Goal: Task Accomplishment & Management: Manage account settings

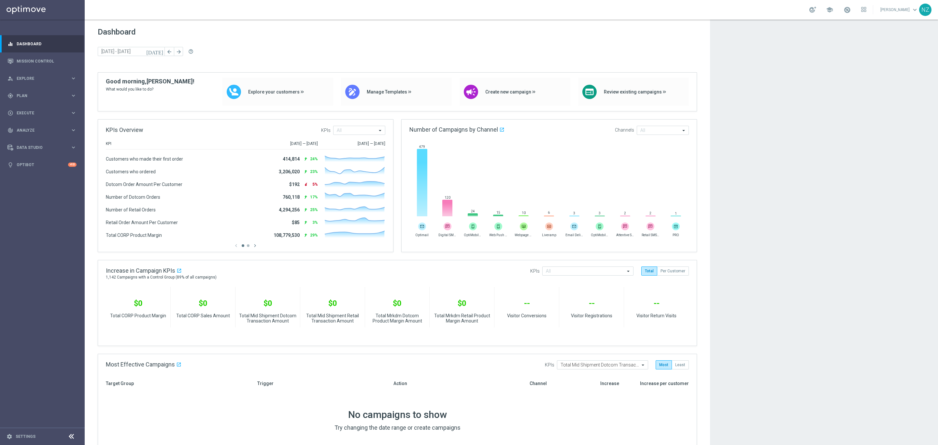
click at [752, 222] on app-dashboard-grid "Dashboard [DATE] [DATE] - [DATE] arrow_back arrow_forward help_outline KPIs Ove…" at bounding box center [511, 327] width 853 height 615
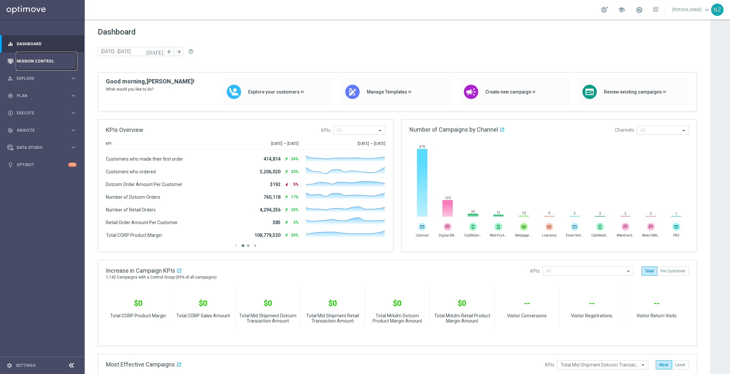
click at [64, 54] on link "Mission Control" at bounding box center [47, 60] width 60 height 17
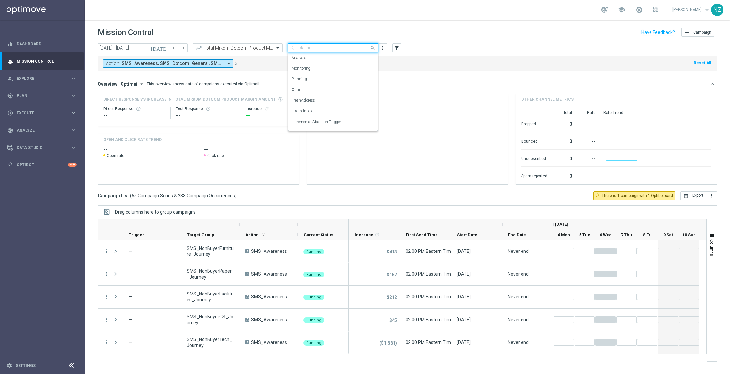
click at [357, 47] on input "text" at bounding box center [326, 48] width 70 height 6
click at [503, 57] on div "Action: SMS_Awareness, SMS_Dotcom_General, SMS_Retail_General arrow_drop_down c…" at bounding box center [407, 64] width 619 height 16
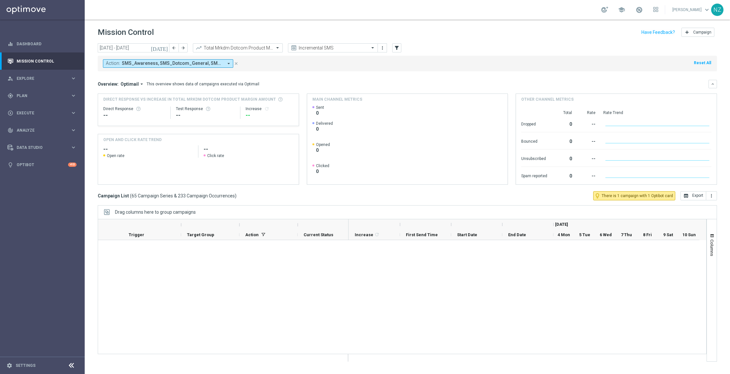
scroll to position [1368, 0]
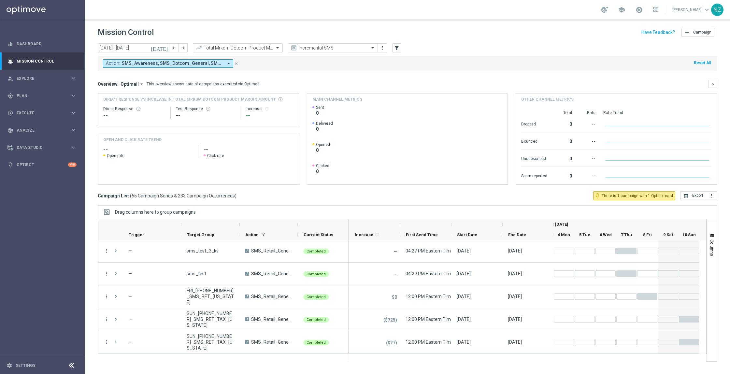
click at [165, 48] on icon "[DATE]" at bounding box center [160, 48] width 18 height 6
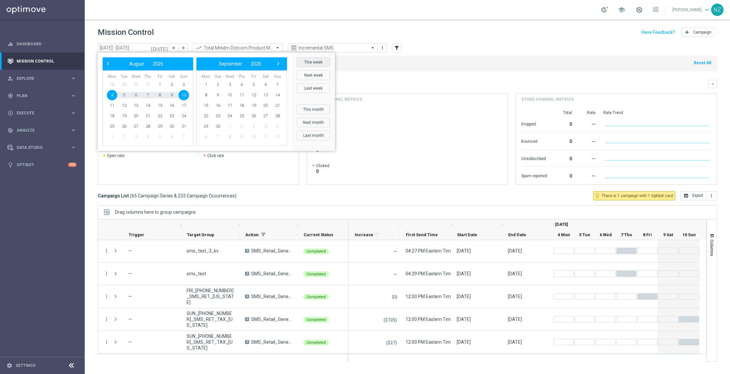
click at [311, 58] on button "This week" at bounding box center [313, 62] width 33 height 10
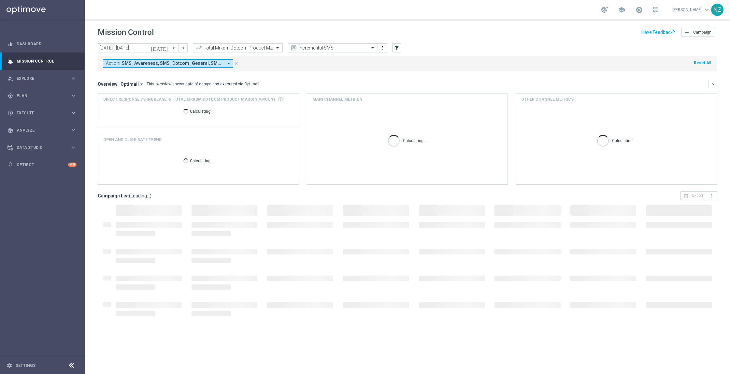
type input "[DATE] - [DATE]"
click at [318, 63] on div "Action: SMS_Awareness, SMS_Dotcom_General, SMS_Retail_General arrow_drop_down c…" at bounding box center [407, 64] width 619 height 16
click at [451, 58] on div "Action: SMS_Awareness, SMS_Dotcom_General, SMS_Retail_General arrow_drop_down c…" at bounding box center [407, 64] width 619 height 16
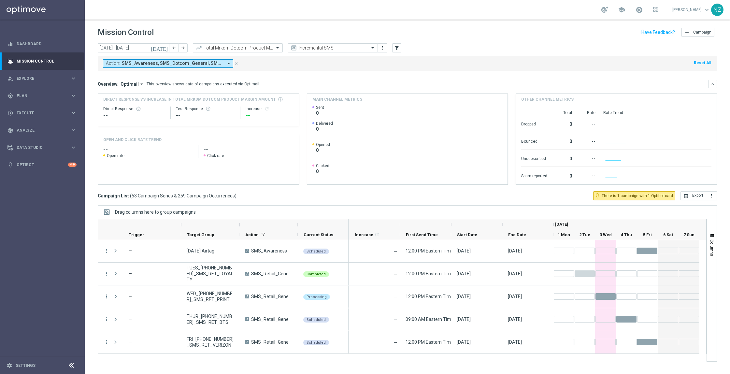
scroll to position [1095, 0]
click at [329, 48] on input "text" at bounding box center [326, 48] width 70 height 6
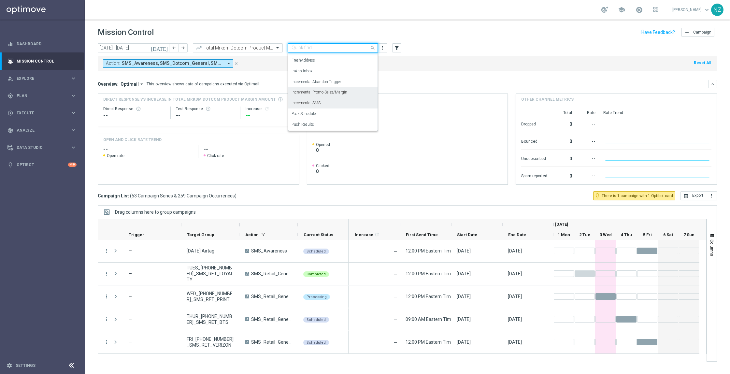
click at [355, 90] on div "Incremental Promo Sales/Margin" at bounding box center [332, 92] width 83 height 11
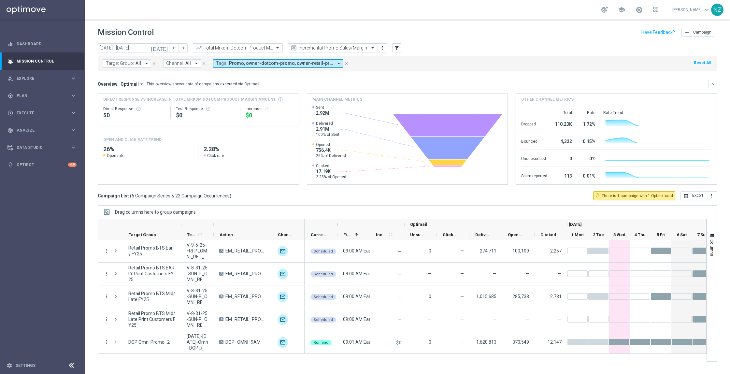
scroll to position [0, 0]
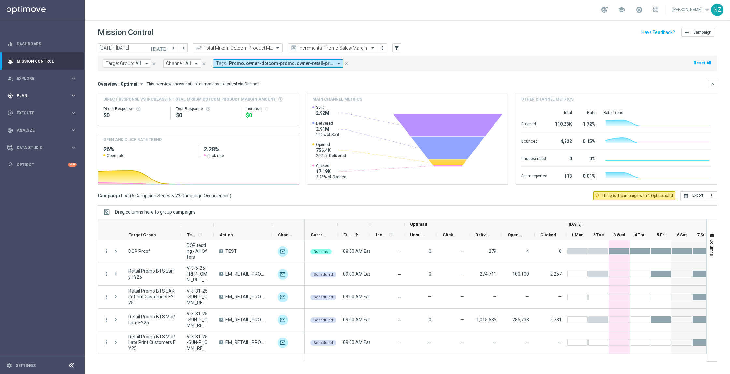
click at [43, 98] on div "gps_fixed Plan keyboard_arrow_right" at bounding box center [42, 95] width 84 height 17
click at [37, 112] on div "Target Groups" at bounding box center [50, 109] width 67 height 10
click at [34, 109] on link "Target Groups" at bounding box center [42, 108] width 51 height 5
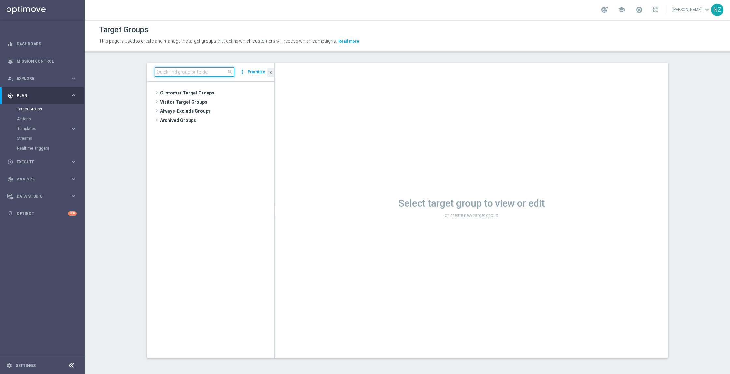
click at [167, 70] on input at bounding box center [194, 71] width 79 height 9
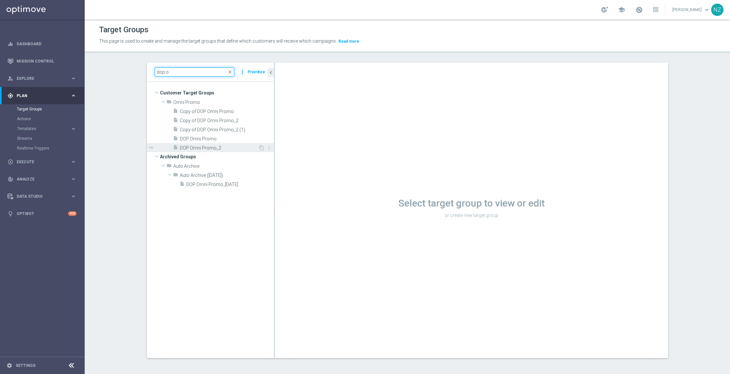
type input "dop o"
click at [216, 143] on div "insert_drive_file DOP Omni Promo_2" at bounding box center [215, 147] width 85 height 9
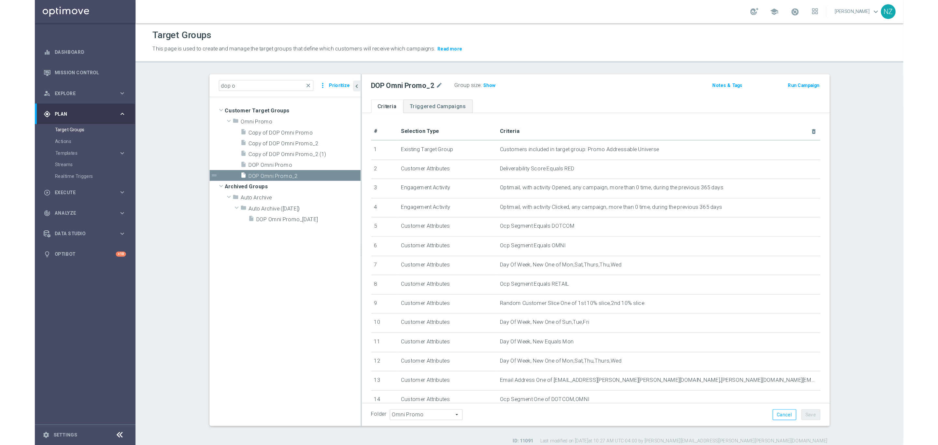
scroll to position [48, 0]
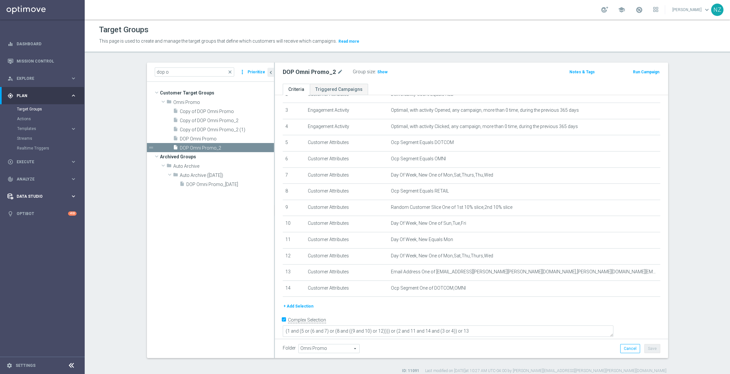
click at [37, 198] on span "Data Studio" at bounding box center [44, 196] width 54 height 4
click at [25, 161] on link "Attributes" at bounding box center [42, 160] width 51 height 5
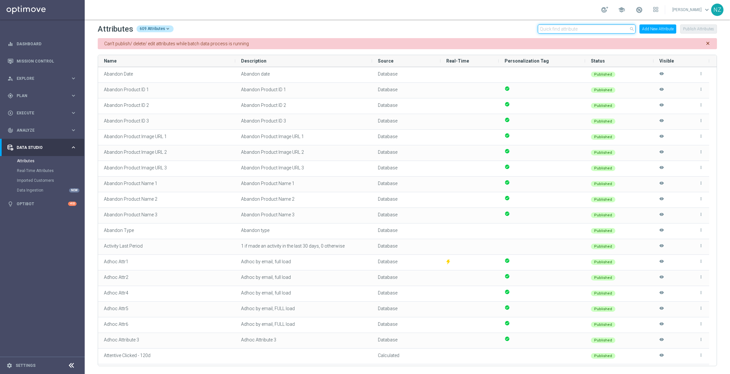
click at [581, 30] on input "text" at bounding box center [587, 28] width 98 height 9
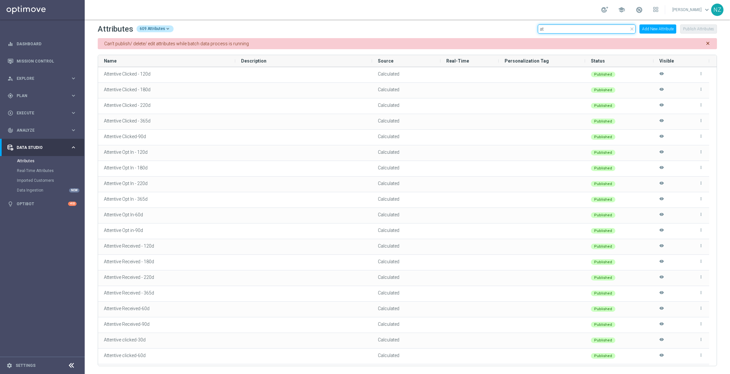
type input "a"
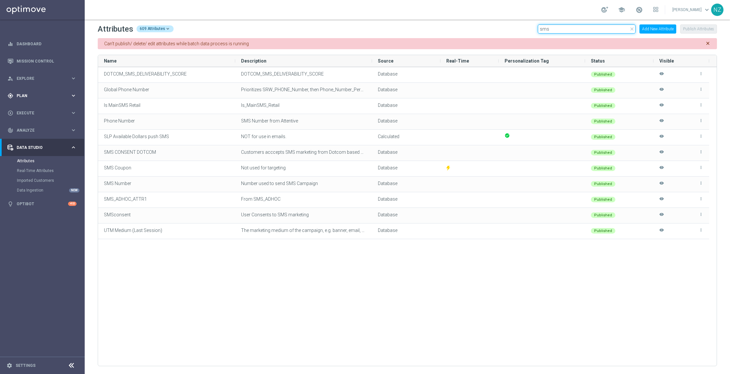
type input "sms"
click at [32, 100] on div "gps_fixed Plan keyboard_arrow_right" at bounding box center [42, 95] width 84 height 17
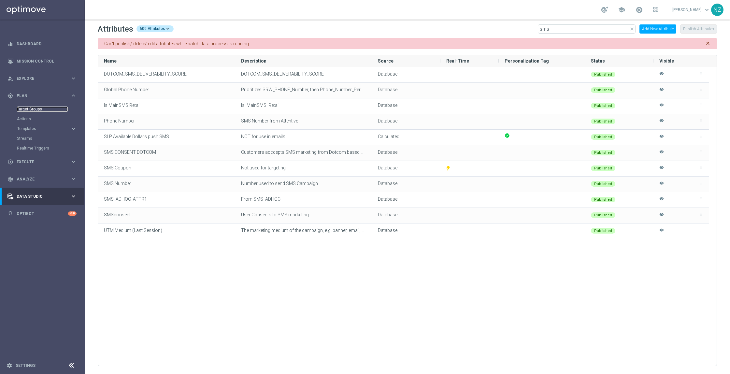
click at [37, 111] on link "Target Groups" at bounding box center [42, 108] width 51 height 5
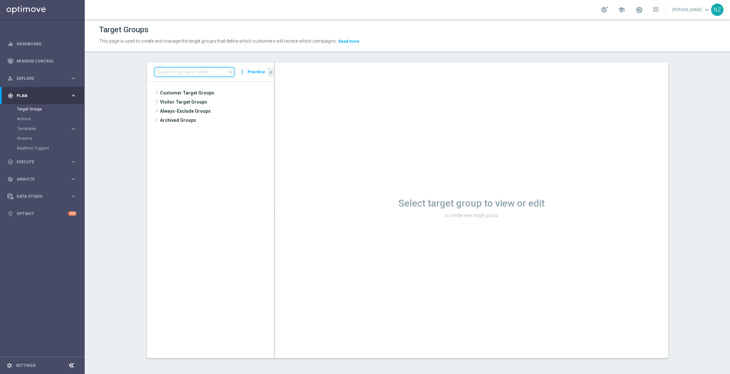
click at [173, 71] on input at bounding box center [194, 71] width 79 height 9
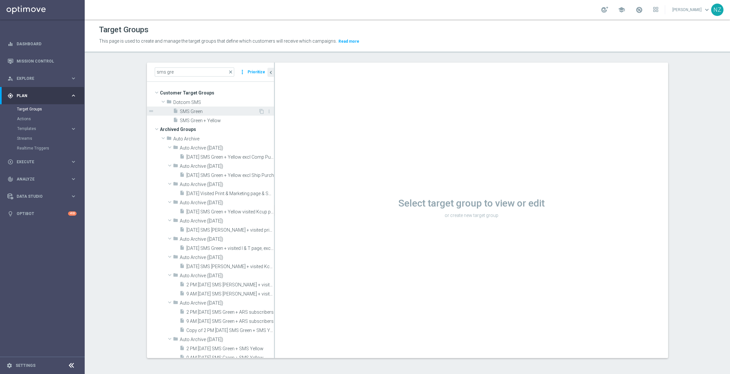
click at [191, 109] on span "SMS Green" at bounding box center [219, 112] width 78 height 6
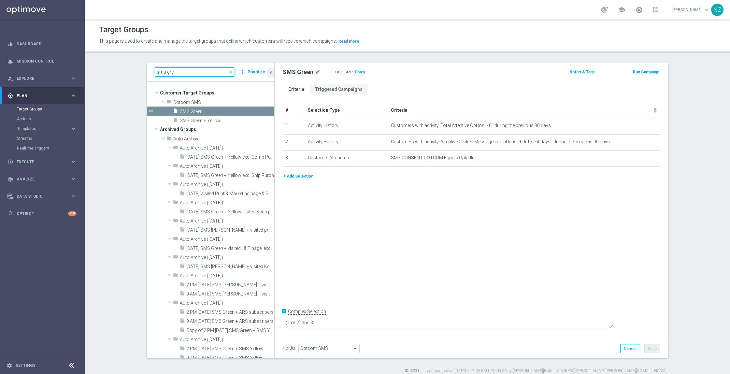
click at [186, 72] on input "sms gre" at bounding box center [194, 71] width 79 height 9
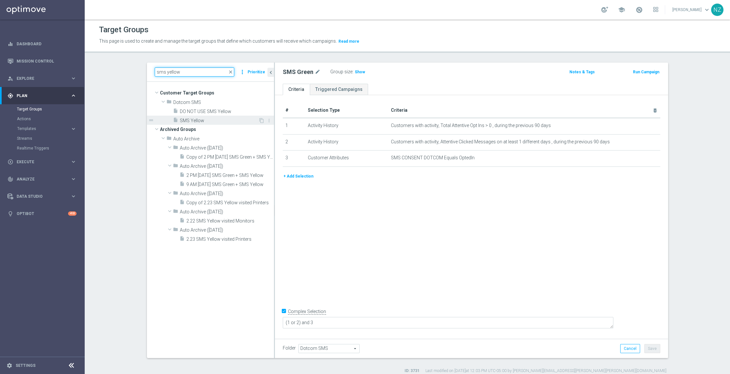
type input "sms yellow"
click at [218, 119] on span "SMS Yellow" at bounding box center [219, 121] width 78 height 6
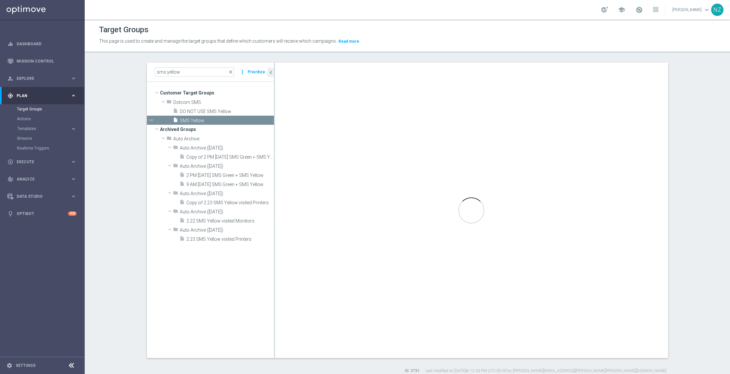
type textarea "(1 or 2) and 3 and 4"
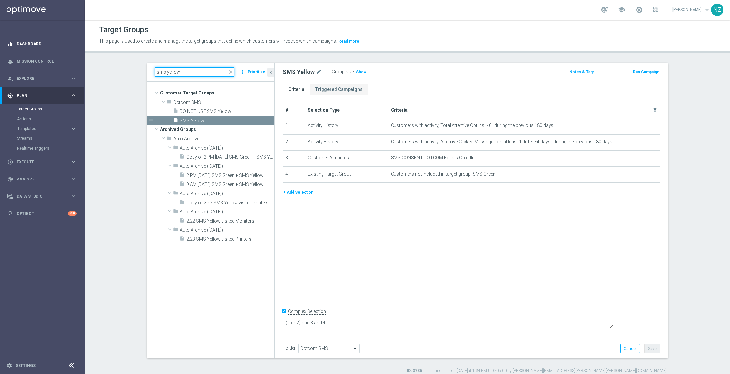
drag, startPoint x: 178, startPoint y: 73, endPoint x: 64, endPoint y: 49, distance: 116.0
click at [64, 49] on main "equalizer Dashboard Mission Control" at bounding box center [365, 187] width 730 height 374
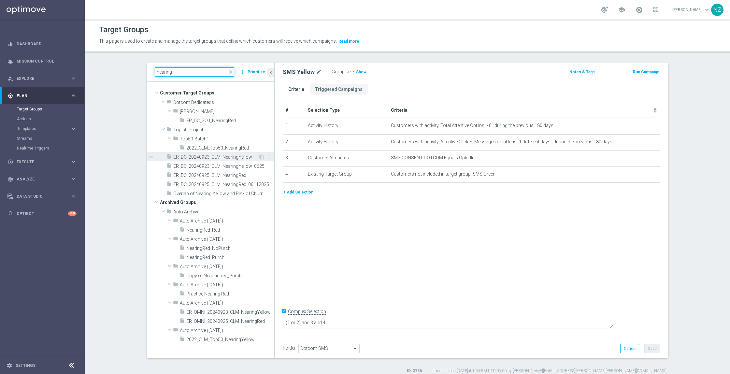
type input "nearing"
click at [224, 155] on span "ER_DC_20240923_CLM_NearingYellow" at bounding box center [215, 157] width 85 height 6
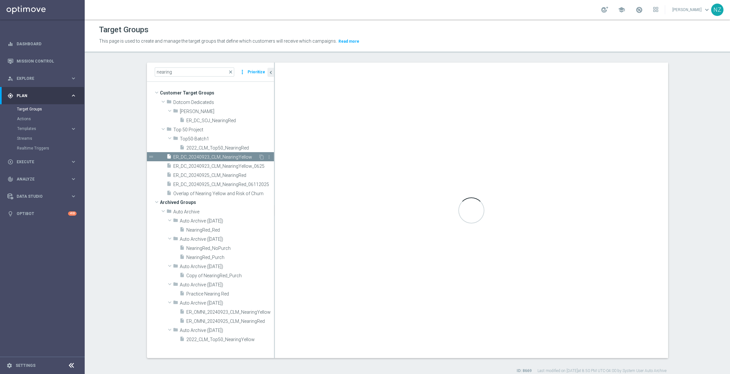
checkbox input "false"
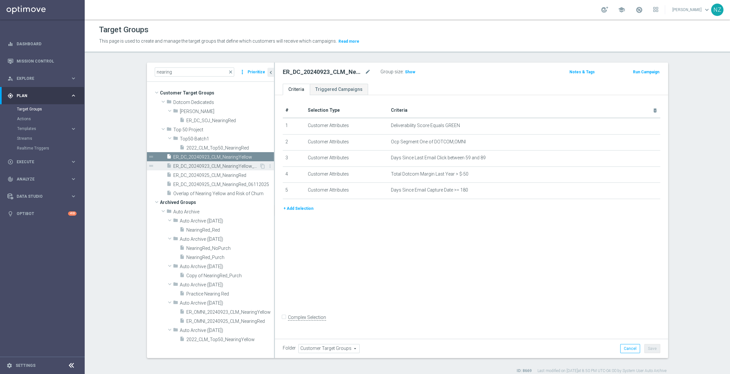
click at [224, 169] on span "ER_DC_20240923_CLM_NearingYellow_0625" at bounding box center [216, 166] width 86 height 6
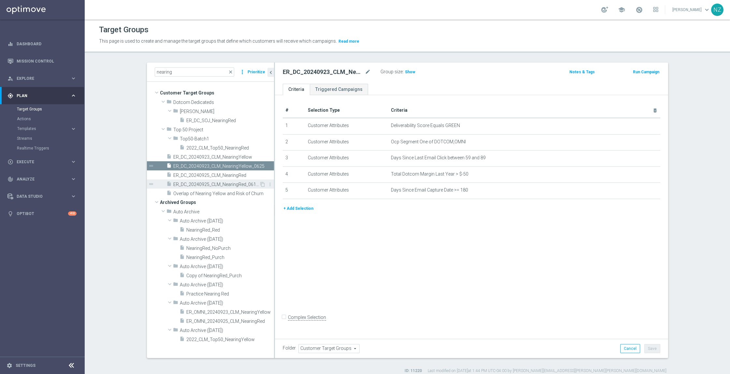
click at [218, 184] on span "ER_DC_20240925_CLM_NearingRed_06112025" at bounding box center [216, 185] width 86 height 6
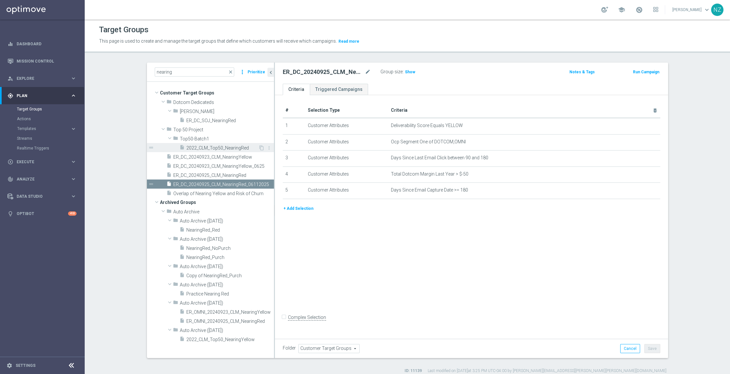
click at [197, 148] on span "2022_CLM_Top50_NearingRed" at bounding box center [222, 148] width 72 height 6
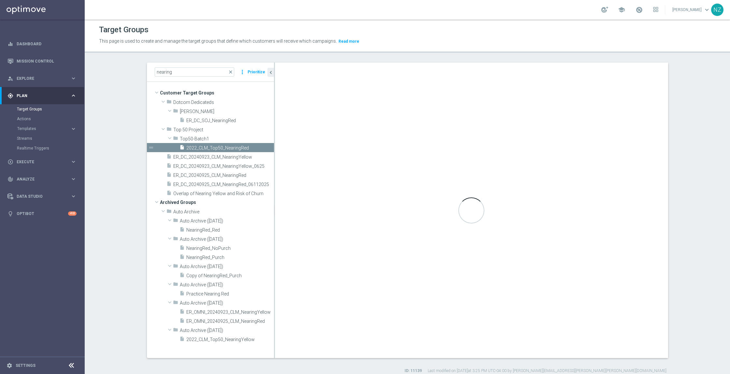
type input "Top50-Batch1"
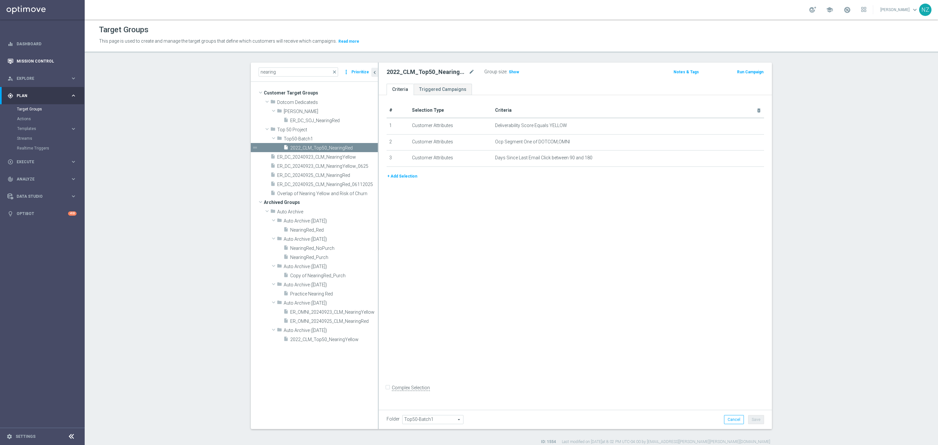
scroll to position [6, 0]
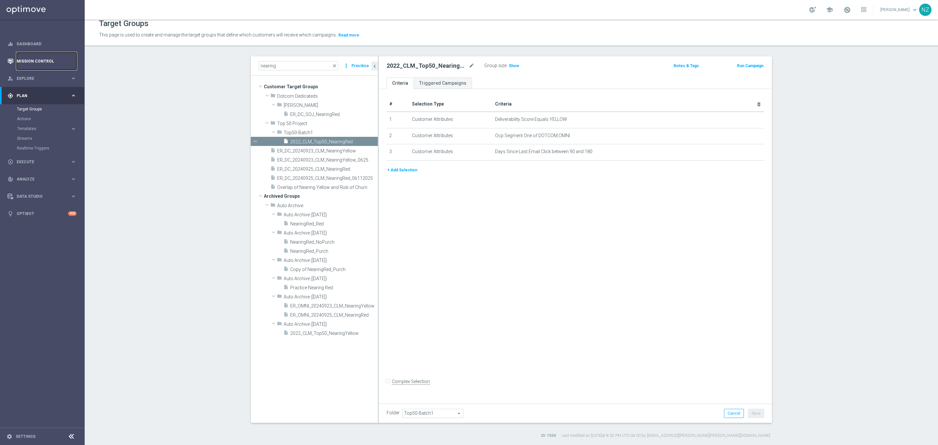
click at [36, 60] on link "Mission Control" at bounding box center [47, 60] width 60 height 17
